Goal: Information Seeking & Learning: Learn about a topic

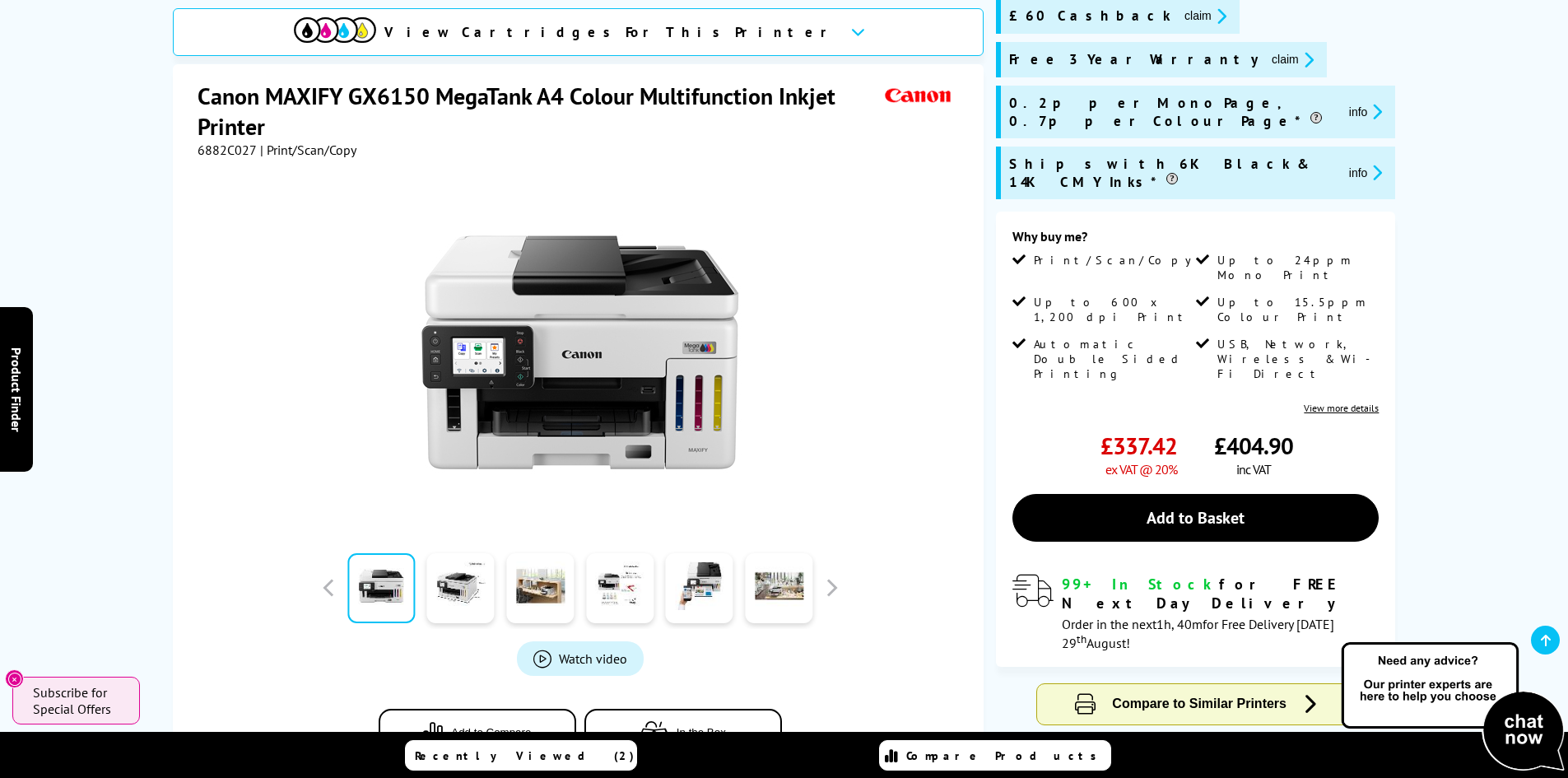
scroll to position [329, 0]
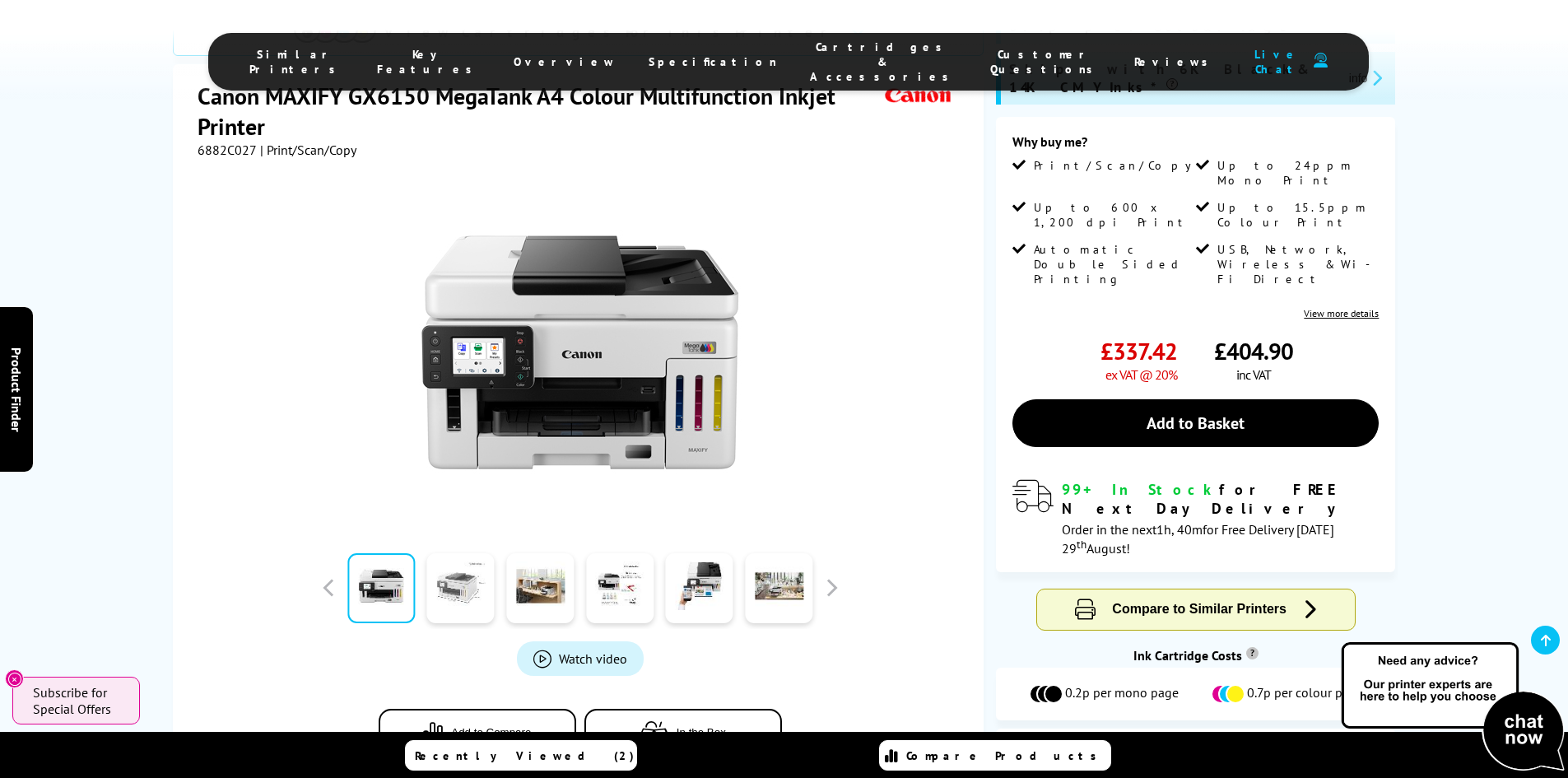
click at [457, 554] on link at bounding box center [461, 588] width 68 height 70
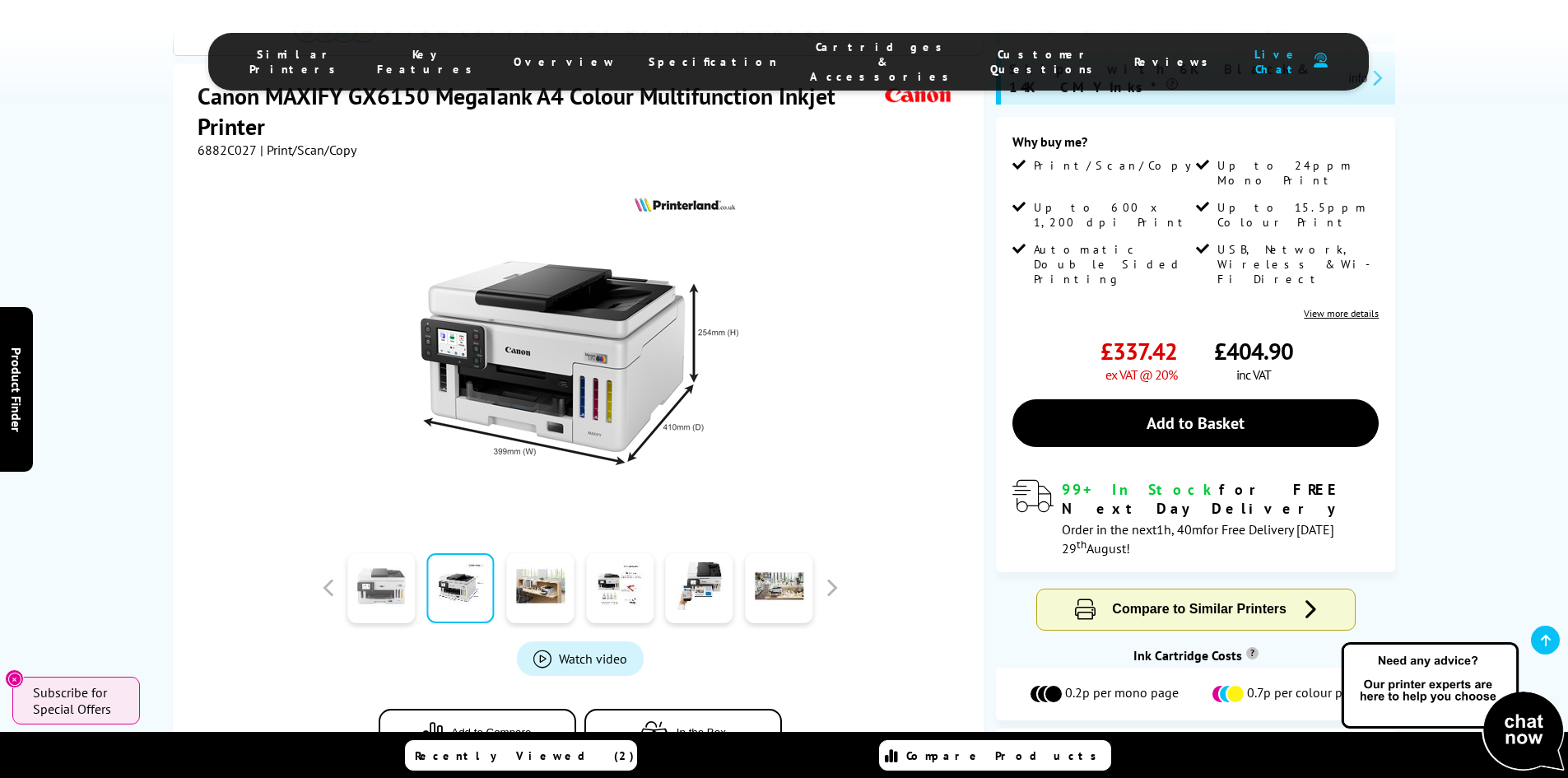
click at [403, 554] on link at bounding box center [381, 588] width 68 height 70
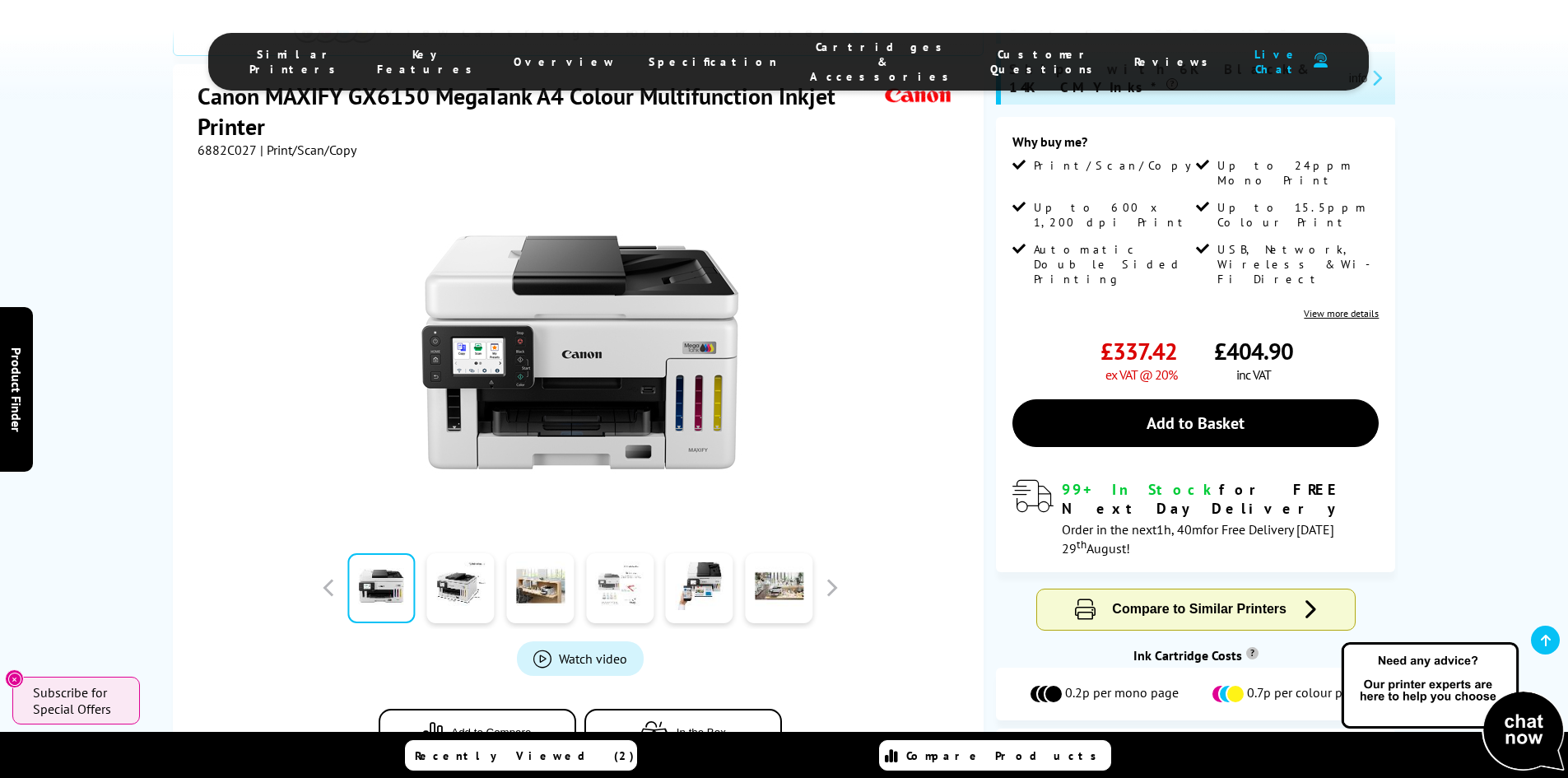
click at [634, 554] on link at bounding box center [619, 588] width 68 height 70
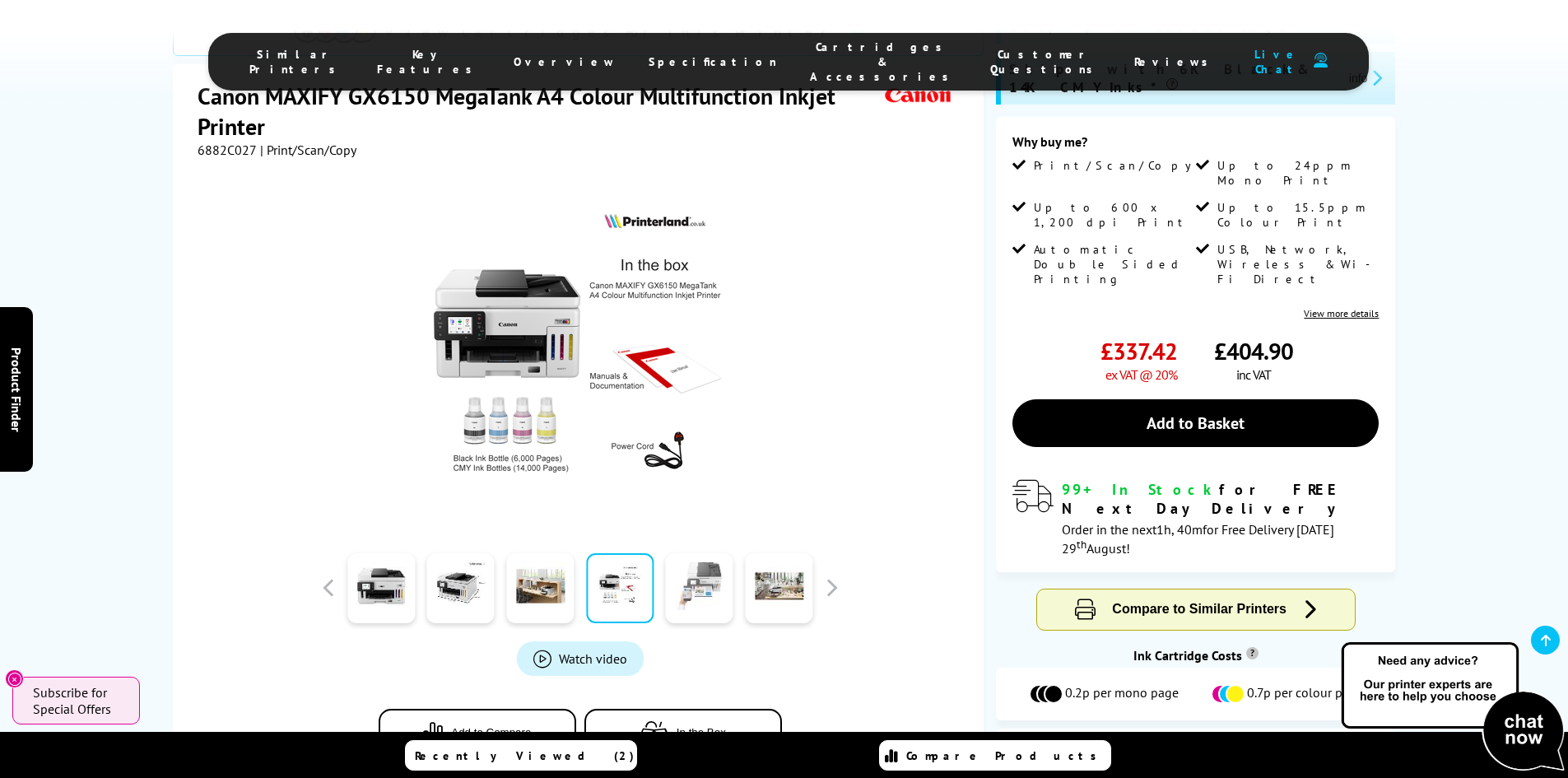
click at [680, 554] on link at bounding box center [699, 588] width 68 height 70
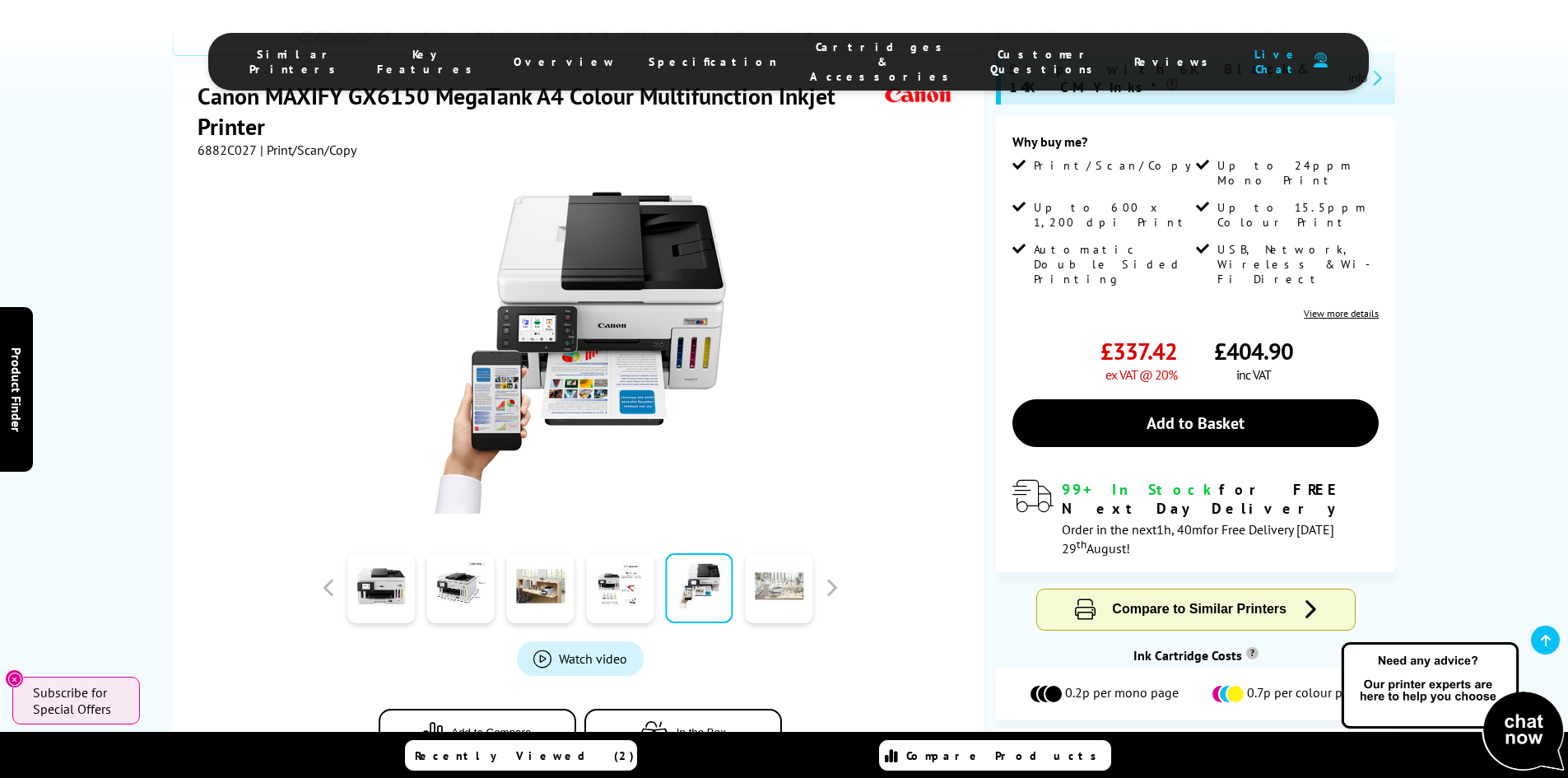
click at [759, 554] on link at bounding box center [778, 588] width 68 height 70
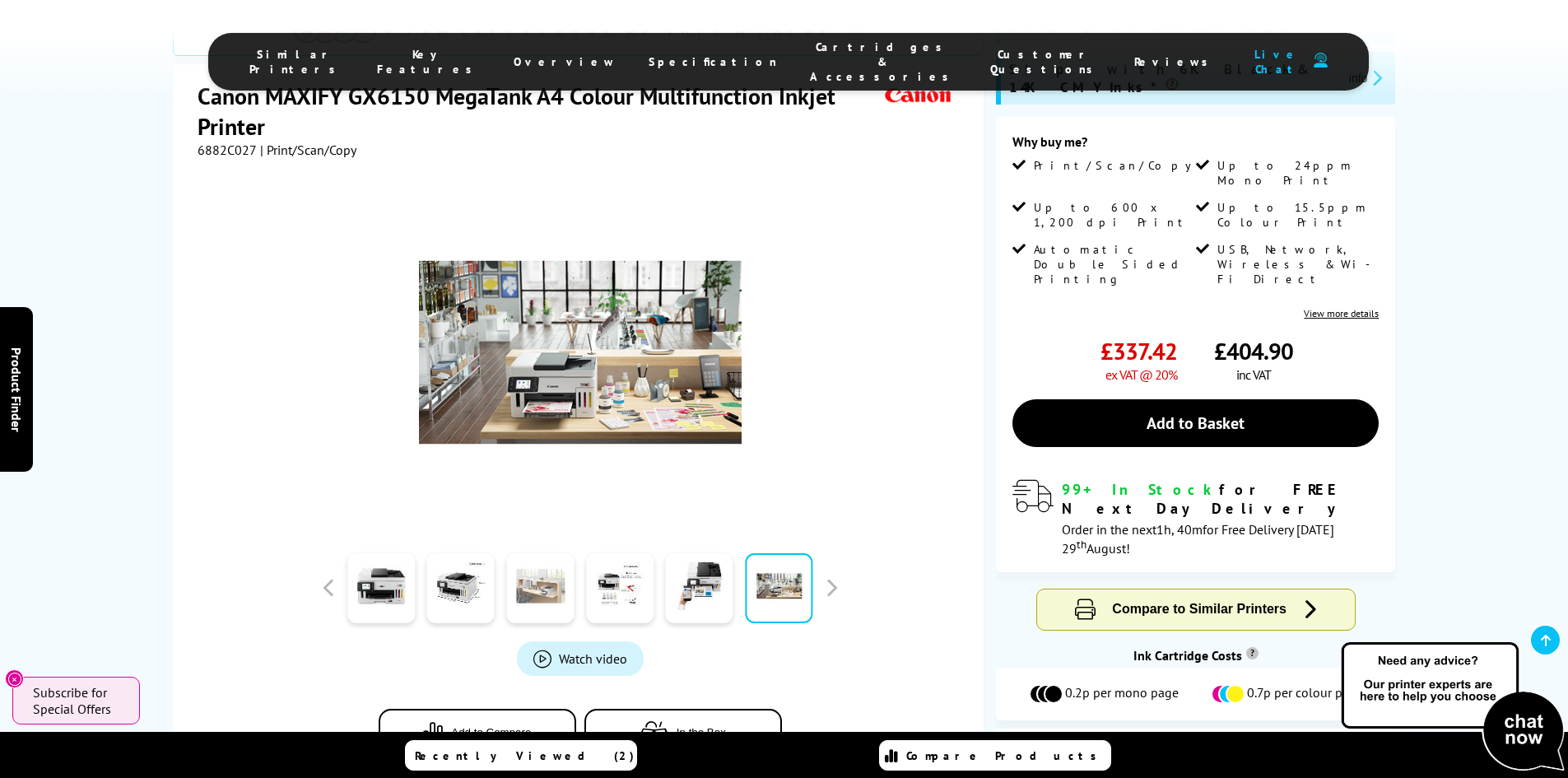
click at [556, 554] on link at bounding box center [540, 588] width 68 height 70
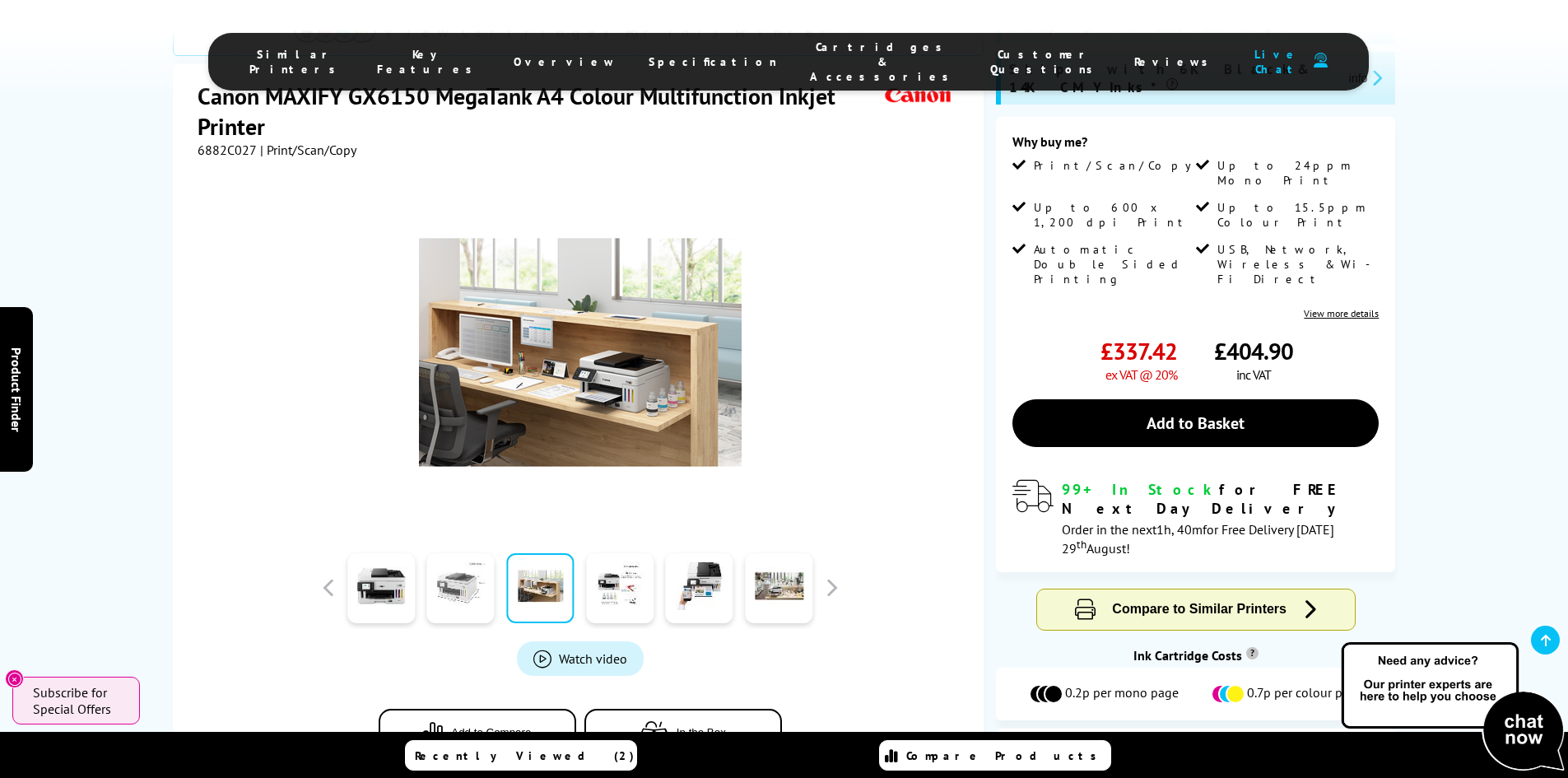
click at [484, 554] on link at bounding box center [461, 588] width 68 height 70
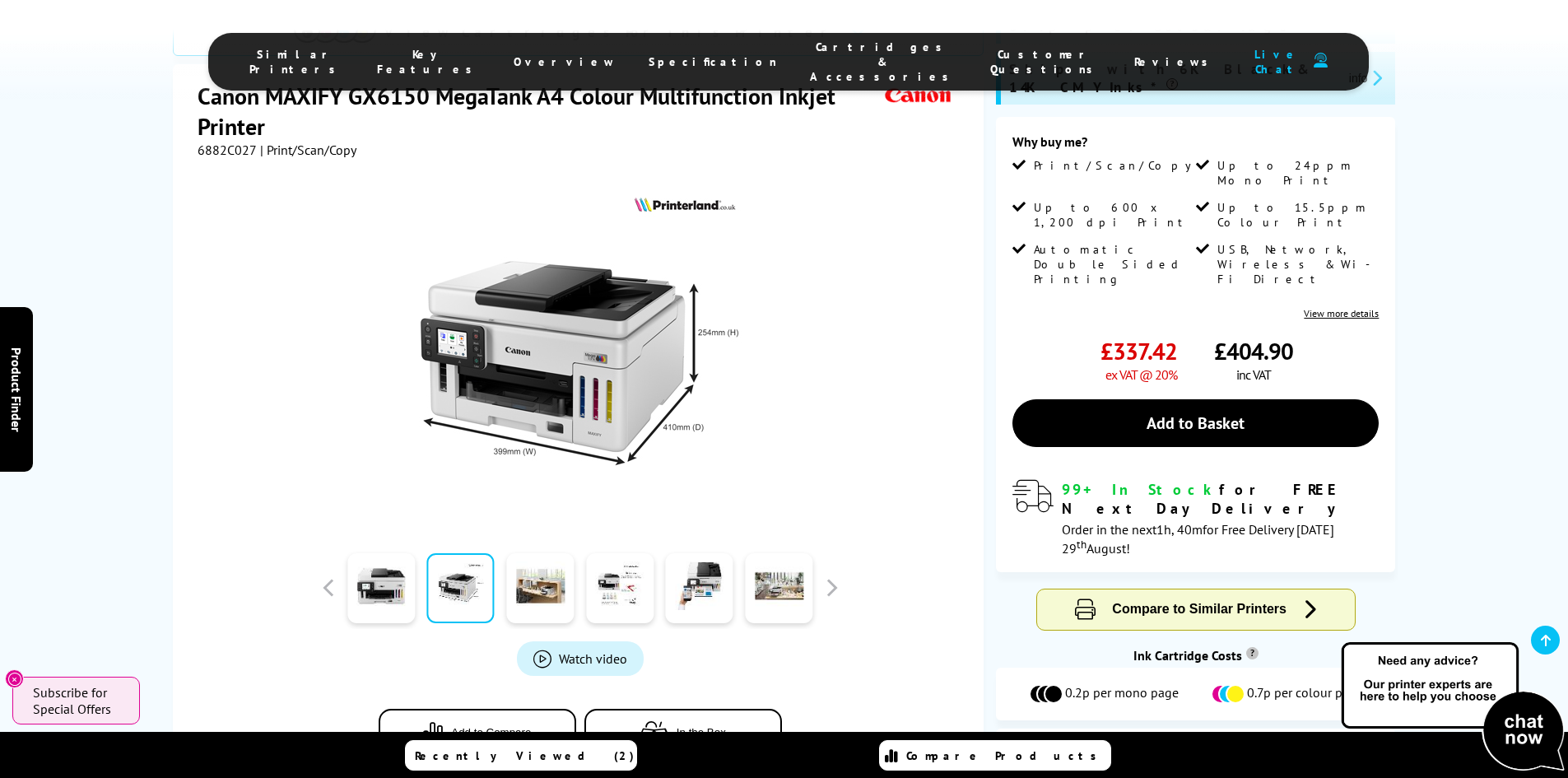
click at [438, 554] on link at bounding box center [461, 588] width 68 height 70
click at [414, 554] on link at bounding box center [381, 588] width 68 height 70
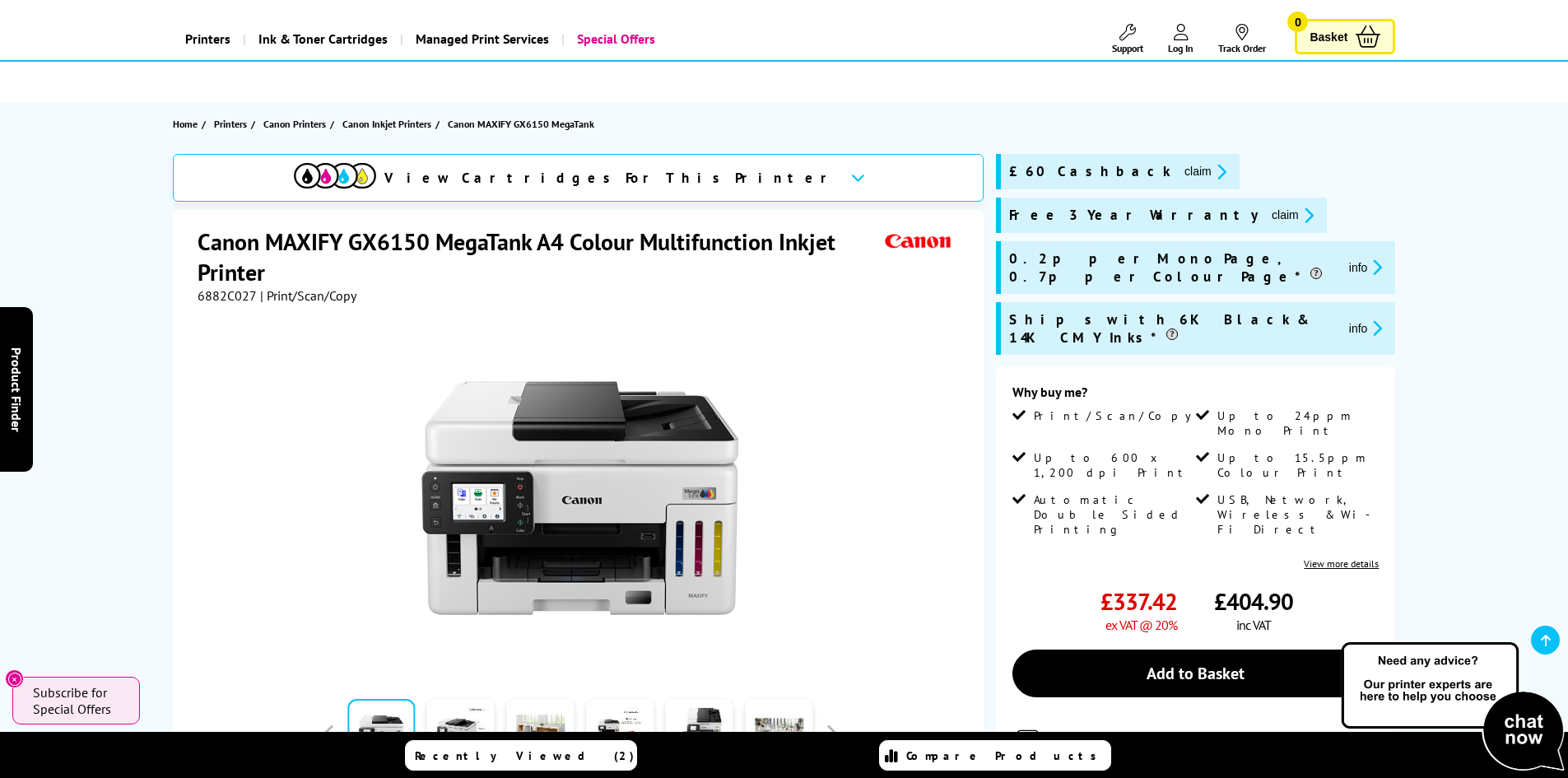
scroll to position [0, 0]
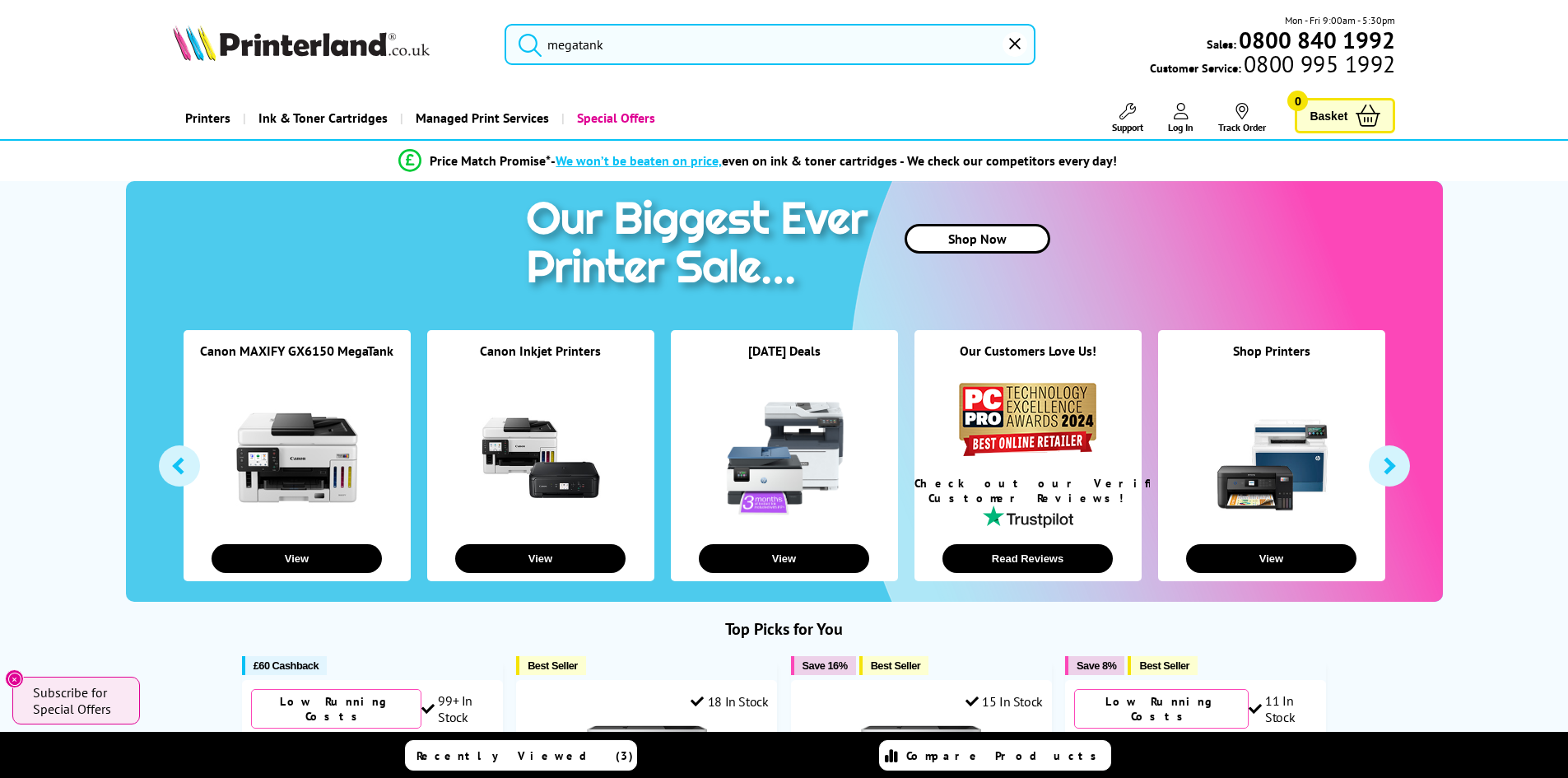
click at [710, 53] on input "megatank" at bounding box center [770, 45] width 531 height 41
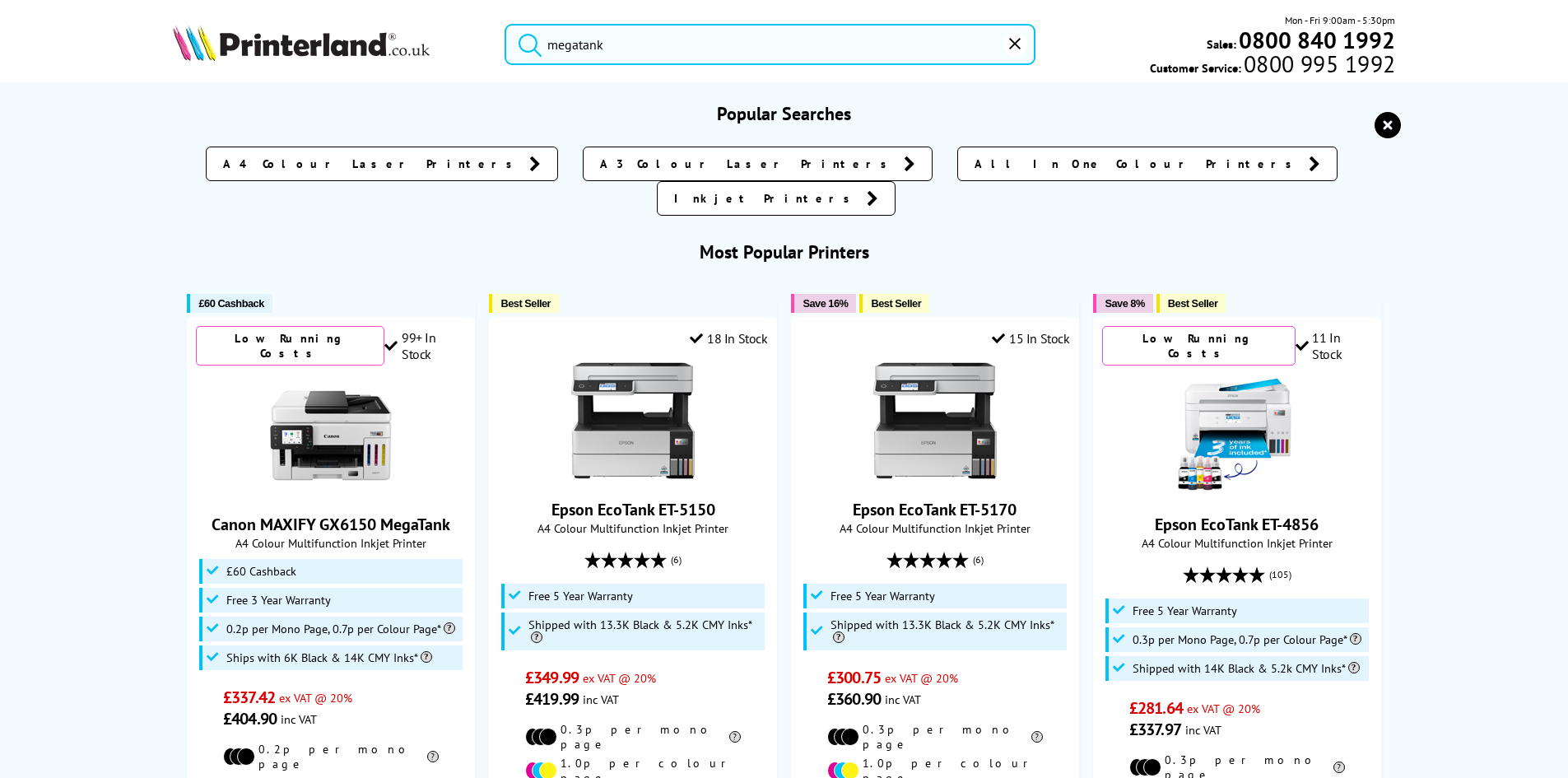
click at [736, 57] on input "megatank" at bounding box center [770, 45] width 531 height 41
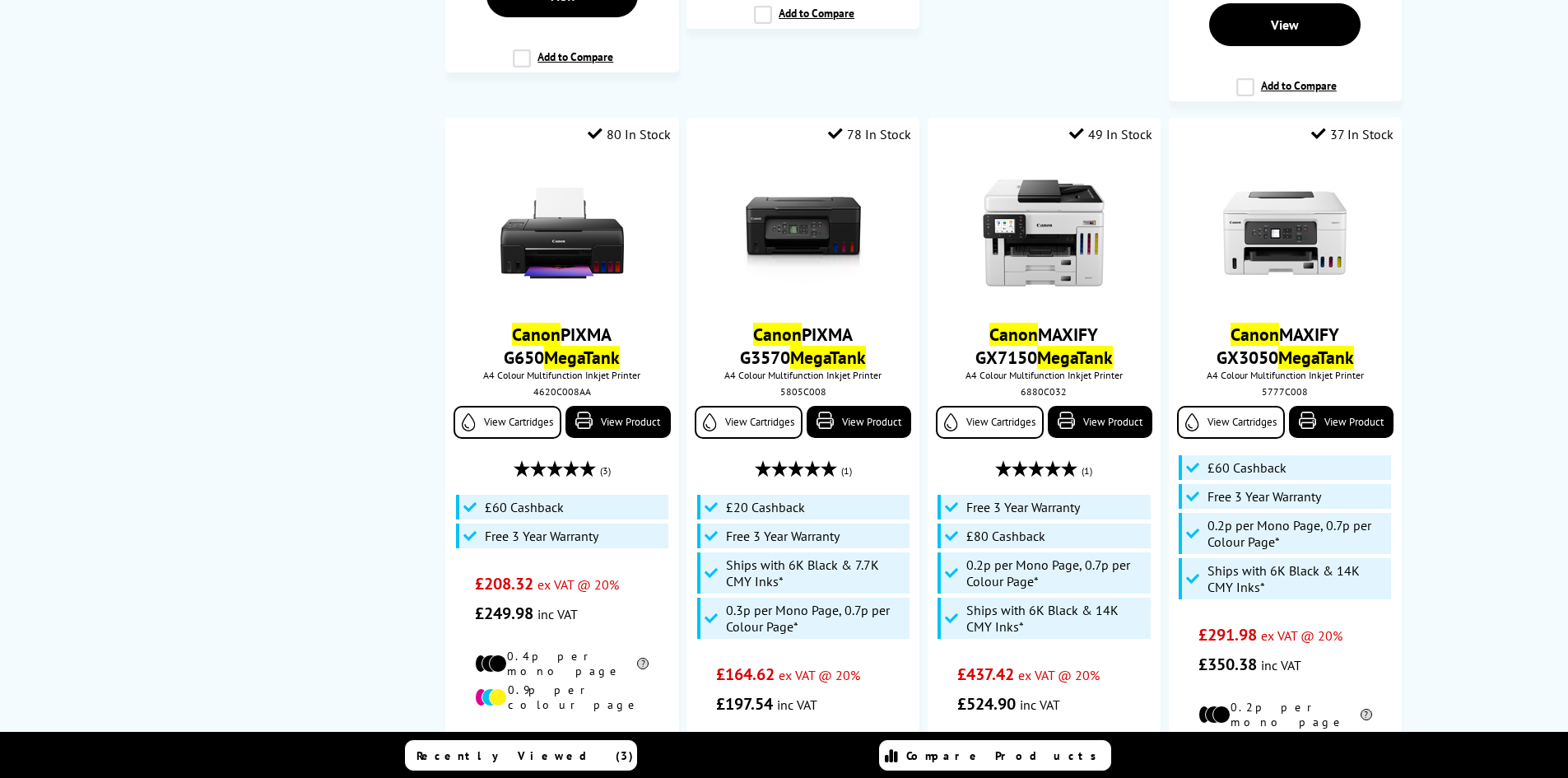
scroll to position [905, 0]
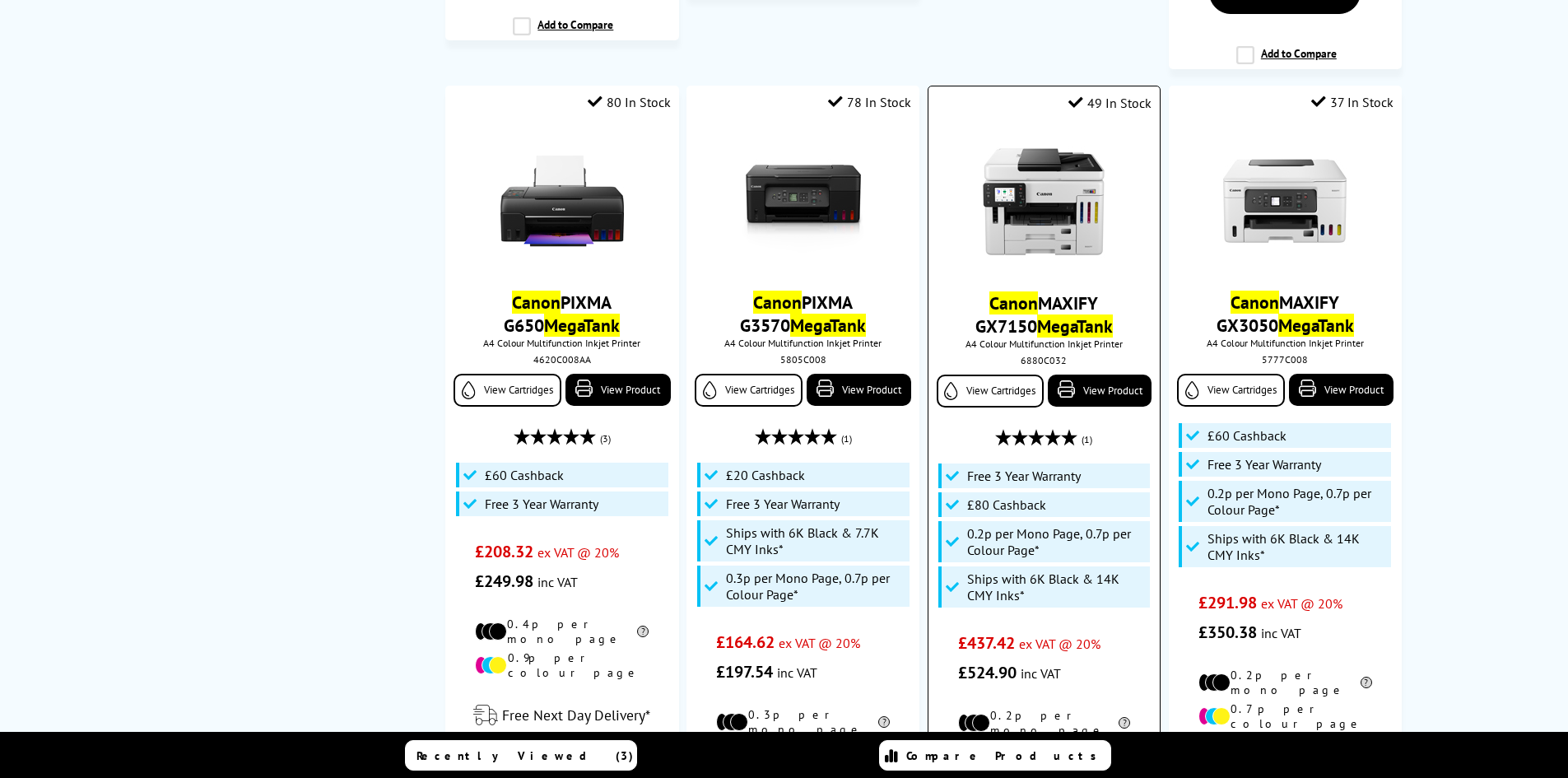
type input "canon megatank"
click at [1036, 291] on link "Canon MAXIFY GX7150 MegaTank" at bounding box center [1044, 314] width 137 height 46
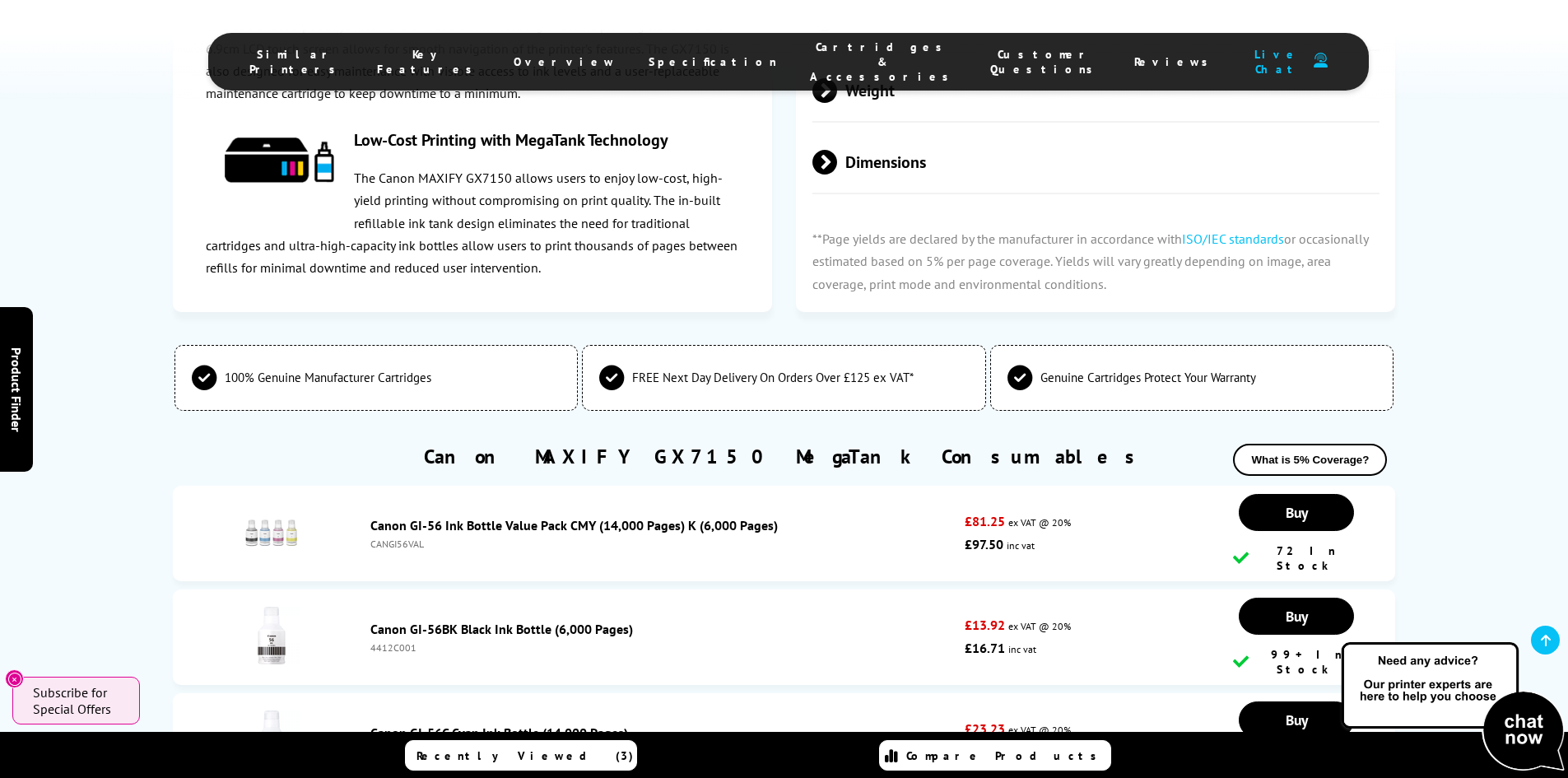
scroll to position [3787, 0]
